Goal: Information Seeking & Learning: Learn about a topic

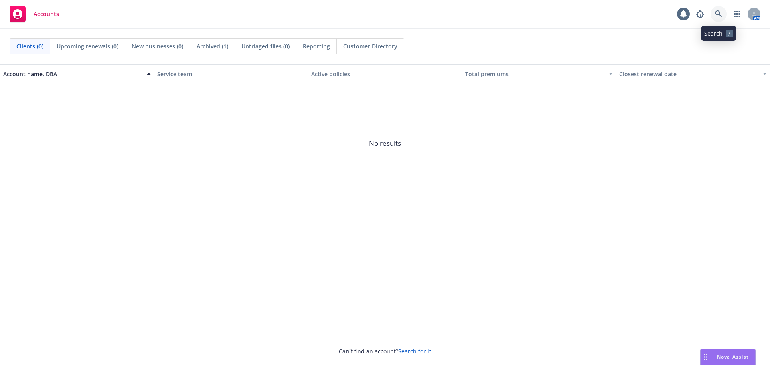
click at [717, 10] on icon at bounding box center [718, 13] width 7 height 7
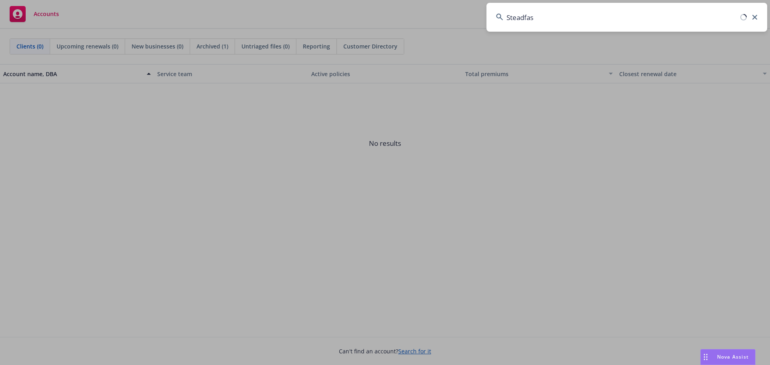
type input "Steadfast"
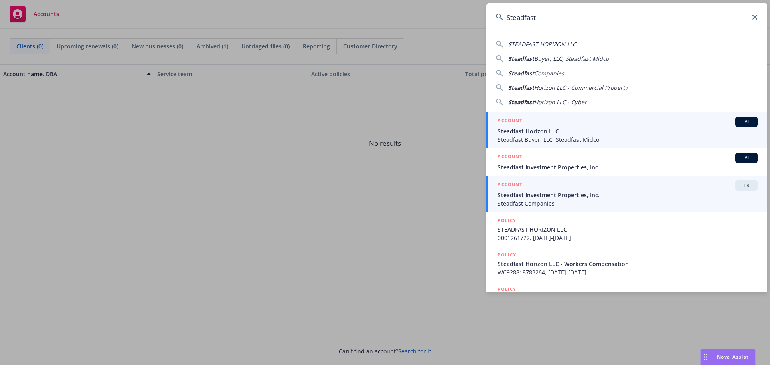
click at [552, 190] on div "ACCOUNT TR" at bounding box center [628, 185] width 260 height 10
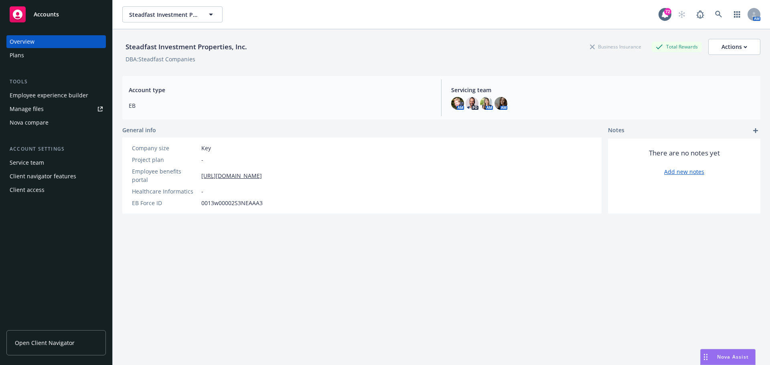
click at [37, 93] on div "Employee experience builder" at bounding box center [49, 95] width 79 height 13
click at [216, 14] on button "Steadfast Investment Properties, Inc." at bounding box center [172, 14] width 100 height 16
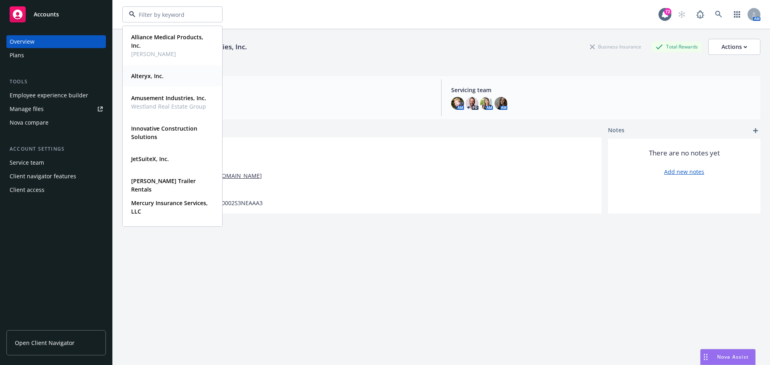
click at [191, 78] on div "Alteryx, Inc." at bounding box center [172, 76] width 89 height 12
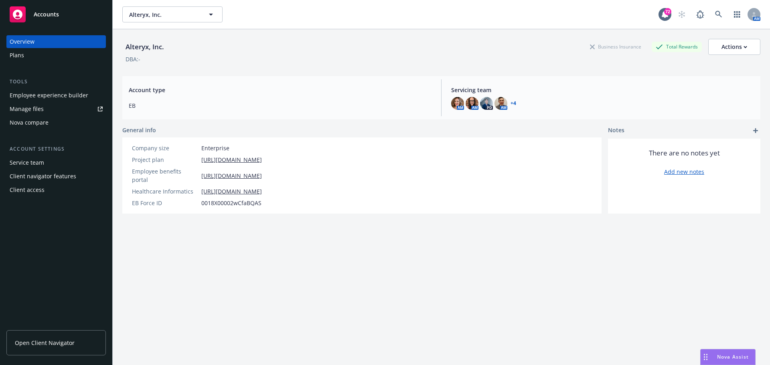
click at [734, 356] on span "Nova Assist" at bounding box center [733, 357] width 32 height 7
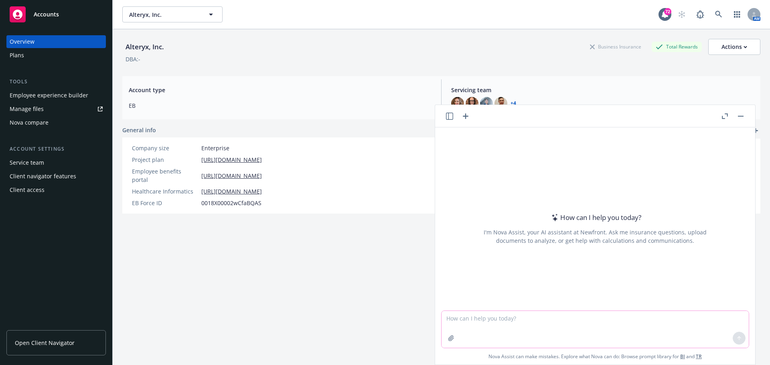
click at [567, 316] on textarea at bounding box center [594, 329] width 307 height 37
drag, startPoint x: 674, startPoint y: 66, endPoint x: 581, endPoint y: 121, distance: 108.2
click at [674, 66] on div "Alteryx, Inc. Business Insurance Total Rewards Actions DBA: -" at bounding box center [441, 49] width 638 height 40
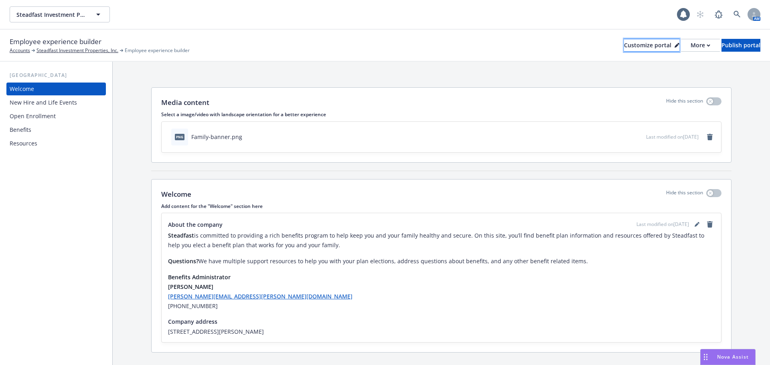
click at [677, 44] on icon at bounding box center [678, 44] width 2 height 2
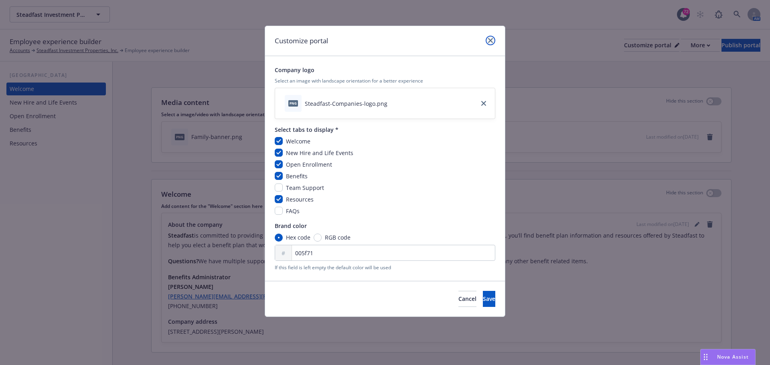
click at [494, 40] on link "close" at bounding box center [490, 41] width 10 height 10
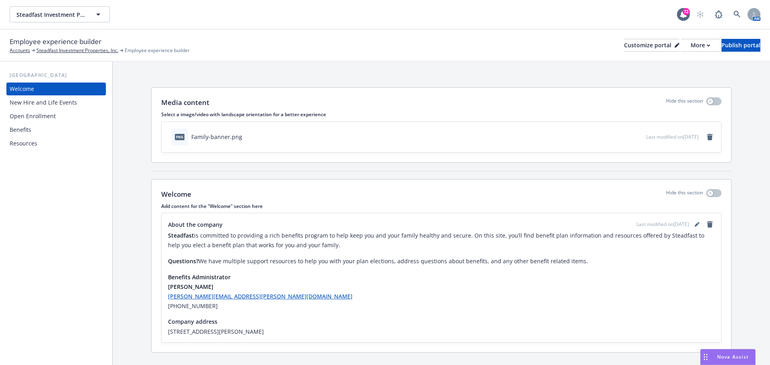
click at [40, 123] on div "Benefits" at bounding box center [56, 129] width 93 height 13
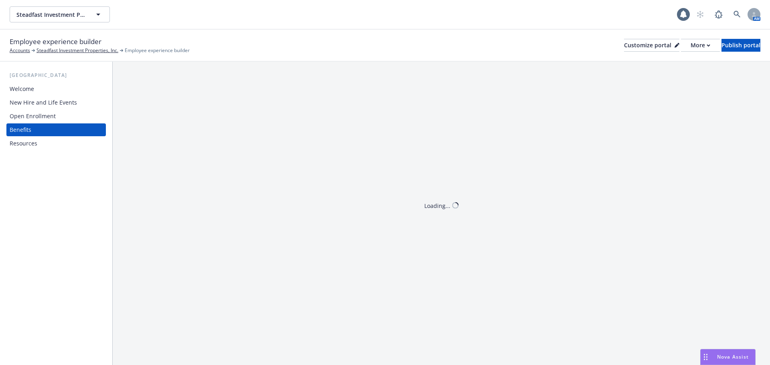
click at [40, 117] on div "Open Enrollment" at bounding box center [33, 116] width 46 height 13
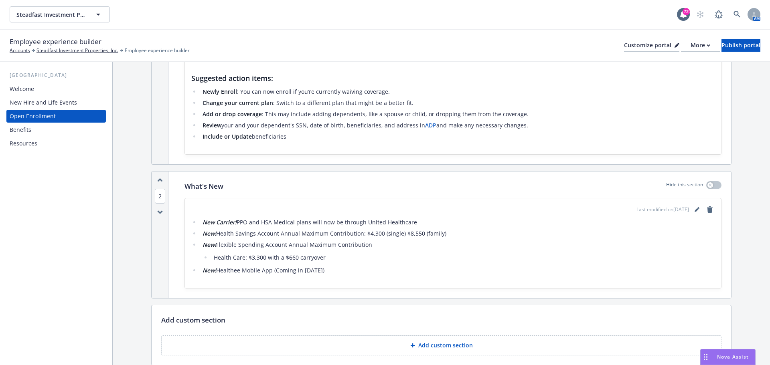
scroll to position [241, 0]
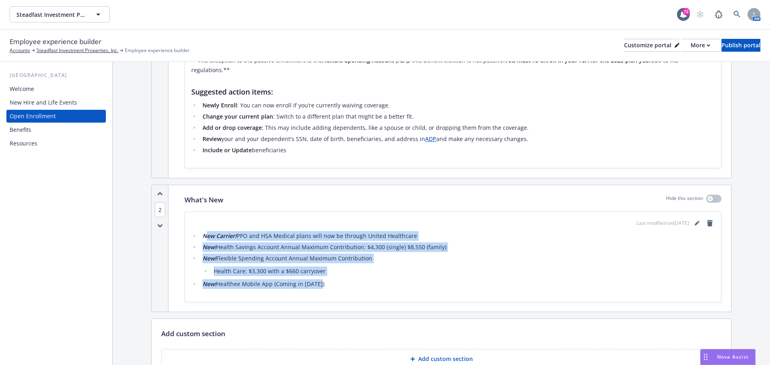
drag, startPoint x: 207, startPoint y: 225, endPoint x: 328, endPoint y: 279, distance: 132.4
click at [328, 279] on ul "New Carrier! PPO and HSA Medical plans will now be through United Healthcare Ne…" at bounding box center [452, 260] width 523 height 58
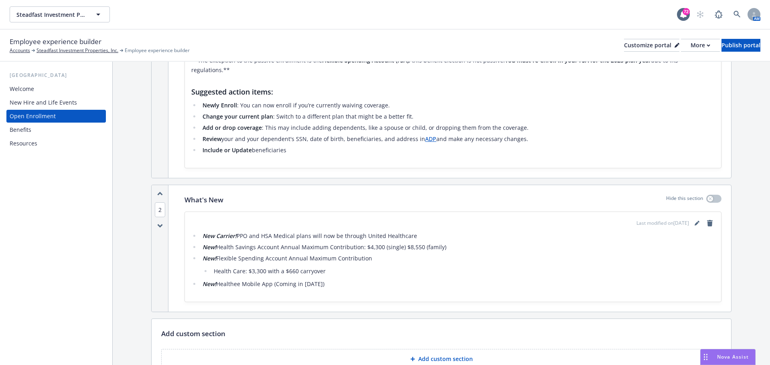
click at [204, 232] on strong "New Carrier!" at bounding box center [219, 236] width 34 height 8
click at [329, 269] on ul "New Carrier! PPO and HSA Medical plans will now be through United Healthcare Ne…" at bounding box center [452, 260] width 523 height 58
click at [323, 279] on li "New! Healthee Mobile App (Coming in 2025)" at bounding box center [457, 284] width 514 height 10
